Goal: Information Seeking & Learning: Learn about a topic

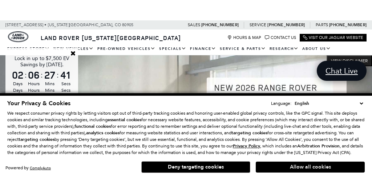
click at [307, 169] on button "Allow all cookies" at bounding box center [310, 166] width 109 height 11
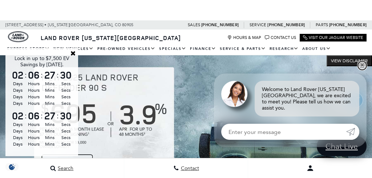
click at [364, 70] on link "✕" at bounding box center [362, 65] width 9 height 9
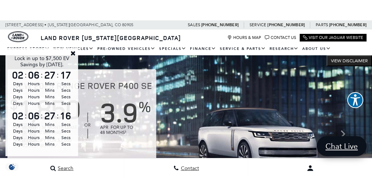
click at [74, 55] on link "Close" at bounding box center [73, 53] width 7 height 7
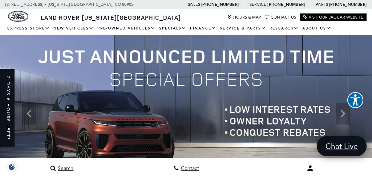
click at [155, 19] on div "Land Rover Colorado Springs Hours & Map Contact Us Visit Our Jaguar Website" at bounding box center [186, 15] width 372 height 13
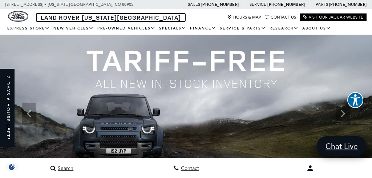
click at [42, 17] on span "Land Rover [US_STATE][GEOGRAPHIC_DATA]" at bounding box center [111, 17] width 140 height 8
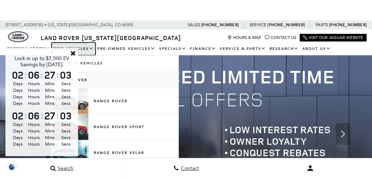
click at [76, 47] on link "New Vehicles" at bounding box center [74, 49] width 44 height 13
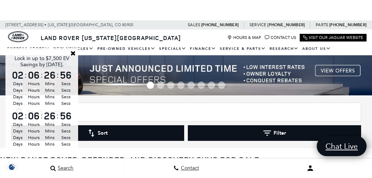
click at [76, 12] on span "Lock in up to $7,500 EV Savings by [DATE]." at bounding box center [120, 10] width 117 height 8
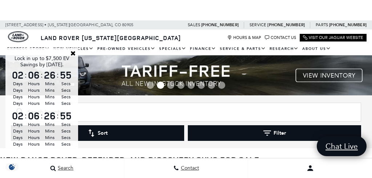
click at [62, 30] on div "Land Rover Colorado Springs Hours & Map Contact Us Visit Our Jaguar Website" at bounding box center [186, 35] width 372 height 13
click at [204, 37] on div "Land Rover Colorado Springs Hours & Map Contact Us Visit Our Jaguar Website" at bounding box center [186, 35] width 372 height 13
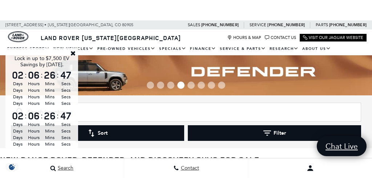
click at [74, 56] on link "Close" at bounding box center [73, 53] width 7 height 7
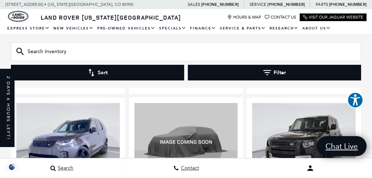
scroll to position [1111, 0]
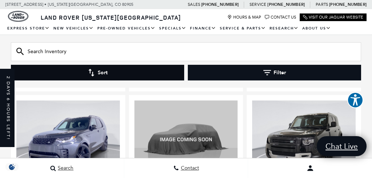
click at [96, 68] on button "Sort" at bounding box center [97, 73] width 173 height 16
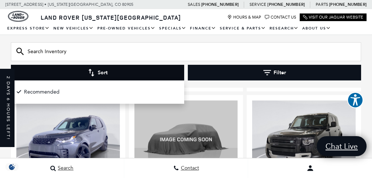
click at [96, 73] on button "Sort" at bounding box center [97, 73] width 173 height 16
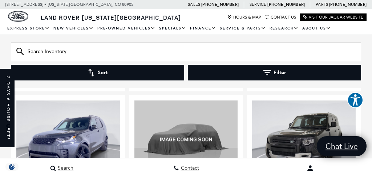
click at [36, 52] on input "Search Inventory" at bounding box center [186, 51] width 350 height 19
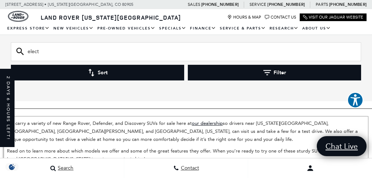
type input "electr"
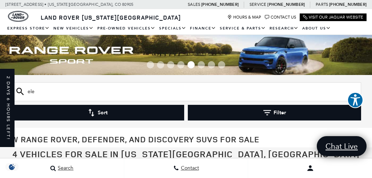
type input "electr"
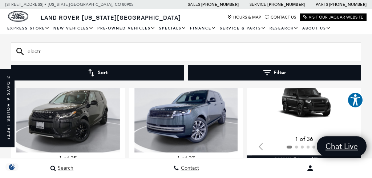
scroll to position [123, 0]
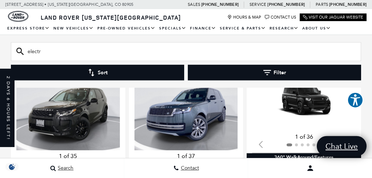
click at [47, 52] on input "electr" at bounding box center [186, 51] width 350 height 19
type input "electr\"
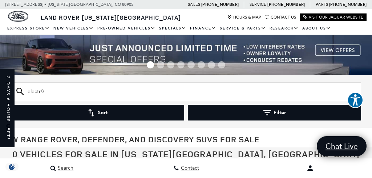
click at [49, 92] on input "electr\\" at bounding box center [186, 91] width 350 height 19
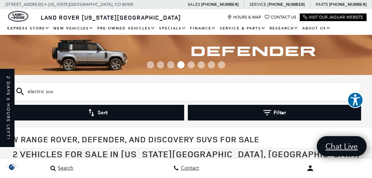
type input "electric suv"
click at [18, 93] on icon at bounding box center [20, 92] width 8 height 8
click at [21, 92] on icon at bounding box center [19, 91] width 7 height 7
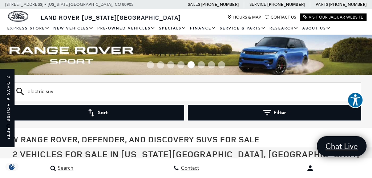
click at [21, 89] on icon at bounding box center [19, 91] width 7 height 7
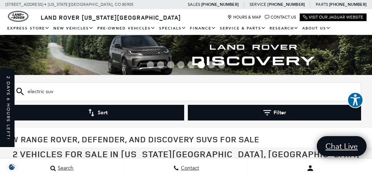
click at [19, 91] on icon at bounding box center [20, 92] width 8 height 8
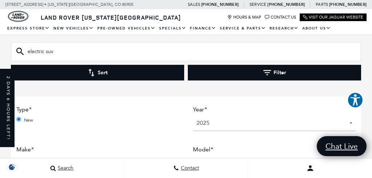
scroll to position [565, 0]
click at [215, 123] on select "2025" at bounding box center [274, 123] width 163 height 16
click option "2025" at bounding box center [0, 0] width 0 height 0
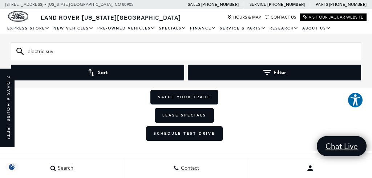
scroll to position [999, 0]
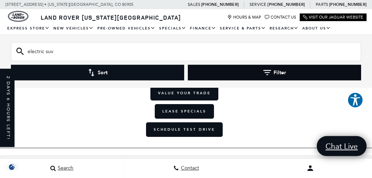
click at [268, 70] on icon "button" at bounding box center [268, 72] width 8 height 5
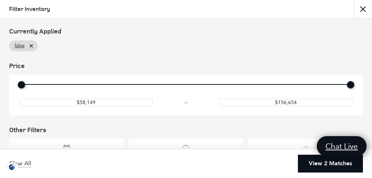
click at [203, 83] on div "Price" at bounding box center [186, 85] width 337 height 13
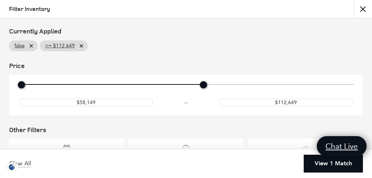
click at [182, 85] on div "Price" at bounding box center [186, 85] width 337 height 13
type input "$106,149"
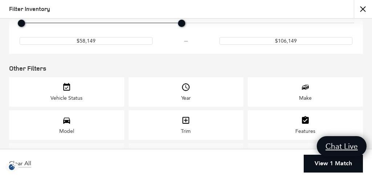
scroll to position [84, 0]
